Goal: Check status

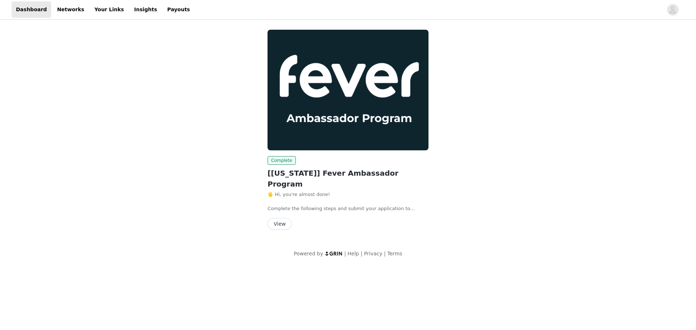
click at [282, 218] on button "View" at bounding box center [279, 224] width 24 height 12
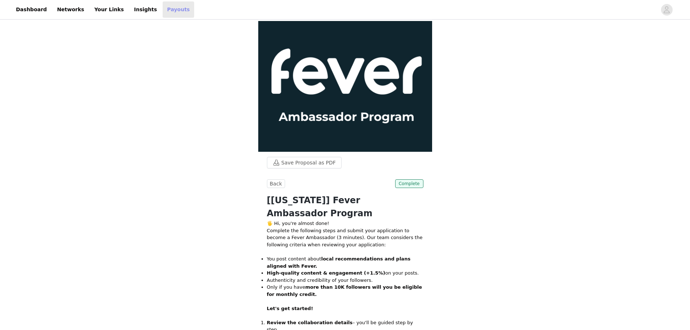
click at [163, 13] on link "Payouts" at bounding box center [179, 9] width 32 height 16
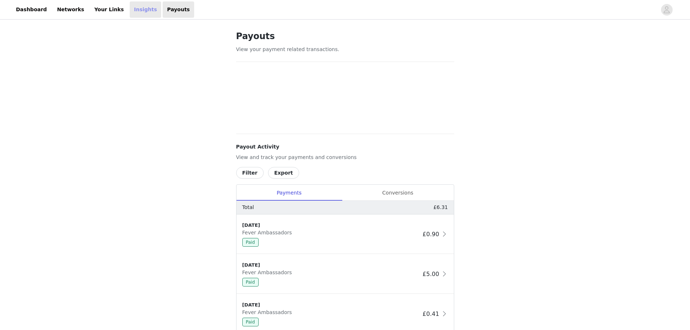
click at [130, 6] on link "Insights" at bounding box center [146, 9] width 32 height 16
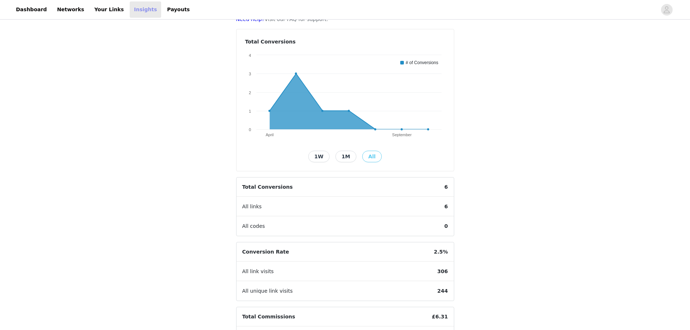
scroll to position [126, 0]
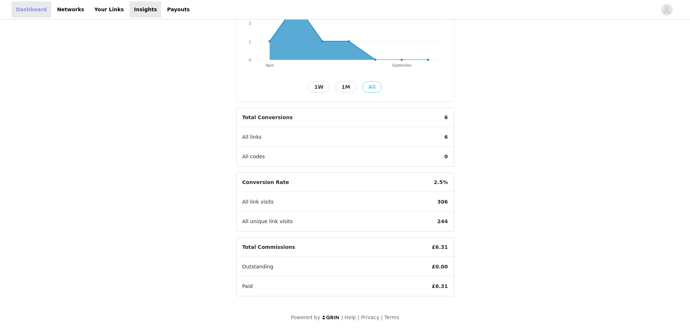
click at [38, 11] on link "Dashboard" at bounding box center [32, 9] width 40 height 16
